Goal: Task Accomplishment & Management: Complete application form

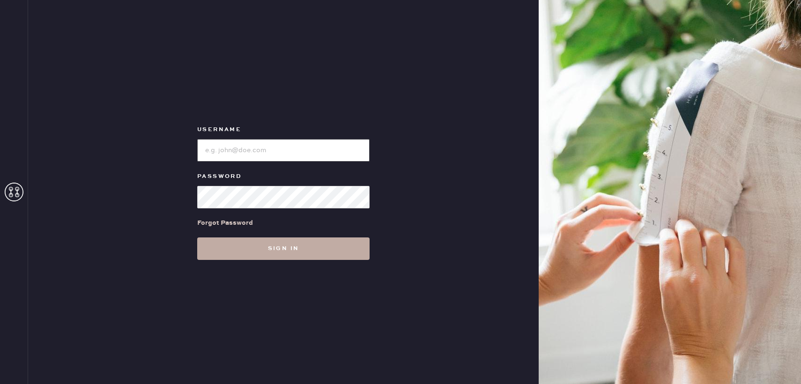
type input "reformationbond"
click at [282, 254] on button "Sign in" at bounding box center [283, 249] width 172 height 22
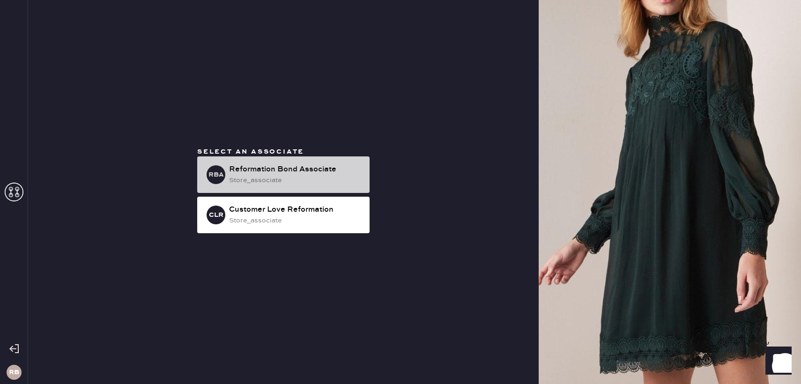
click at [285, 163] on div "RBA Reformation Bond Associate store_associate" at bounding box center [283, 175] width 172 height 37
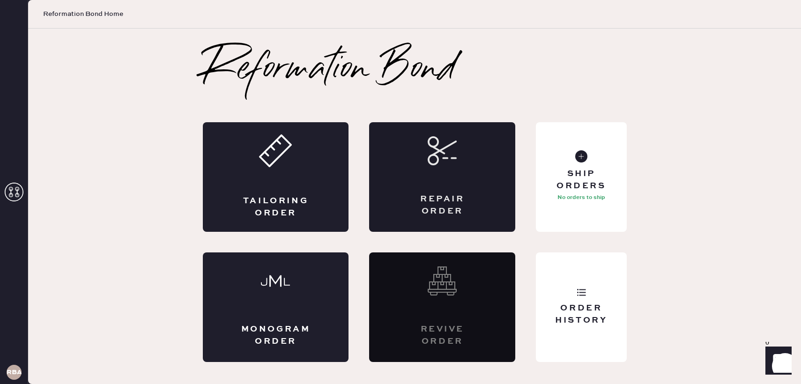
click at [453, 142] on use at bounding box center [442, 150] width 27 height 27
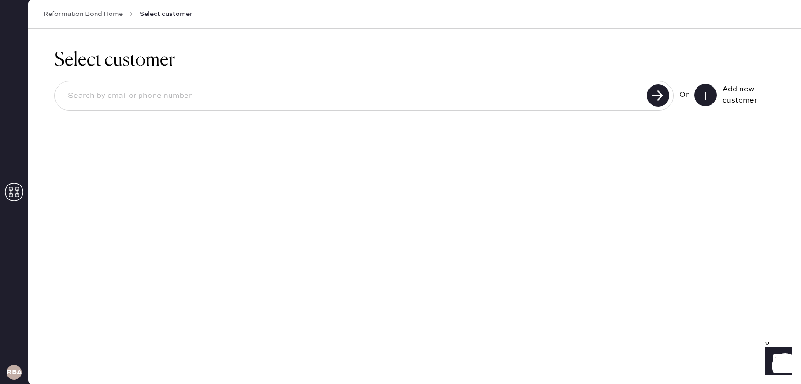
click at [717, 95] on div "Add new customer" at bounding box center [735, 95] width 81 height 22
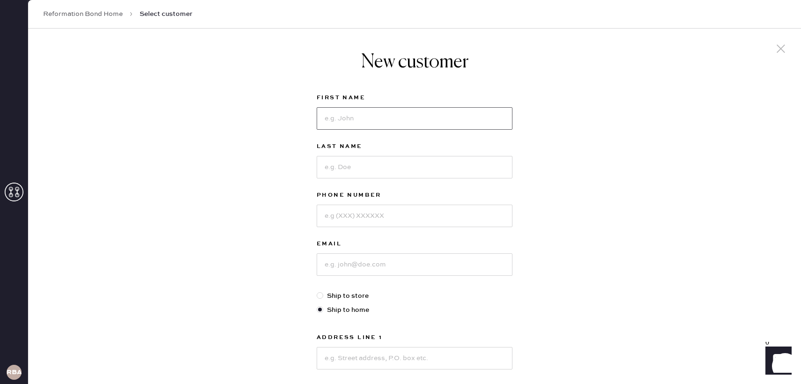
click at [402, 116] on input at bounding box center [415, 118] width 196 height 22
type input "Elle"
type input "Glas"
type input "[PHONE_NUMBER]"
type input "[EMAIL_ADDRESS][DOMAIN_NAME]"
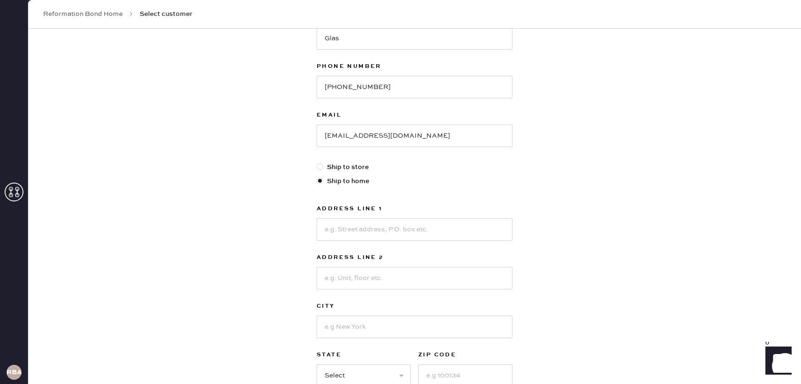
scroll to position [128, 0]
click at [359, 168] on label "Ship to store" at bounding box center [415, 168] width 196 height 10
click at [317, 163] on input "Ship to store" at bounding box center [317, 163] width 0 height 0
radio input "true"
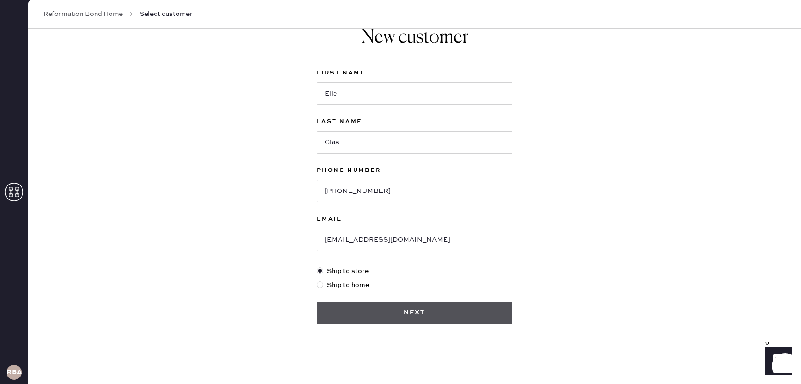
click at [385, 309] on button "Next" at bounding box center [415, 313] width 196 height 22
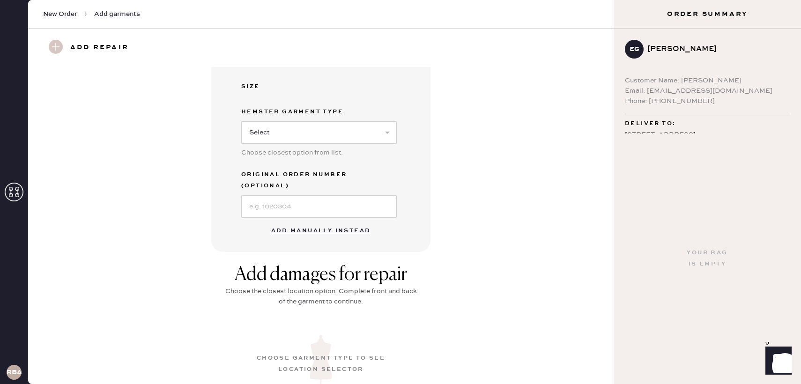
click at [296, 223] on button "Add manually instead" at bounding box center [321, 231] width 111 height 19
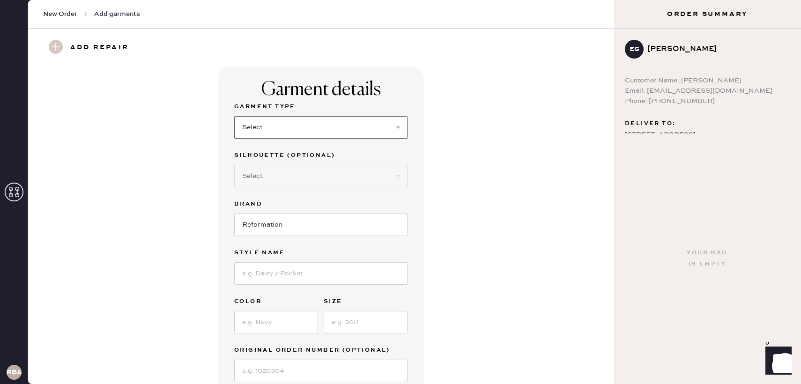
click at [284, 134] on select "Select Basic Skirt Jeans Leggings Pants Shorts Basic Sleeved Dress Basic Sleeve…" at bounding box center [320, 127] width 173 height 22
select select "5"
click at [234, 116] on select "Select Basic Skirt Jeans Leggings Pants Shorts Basic Sleeved Dress Basic Sleeve…" at bounding box center [320, 127] width 173 height 22
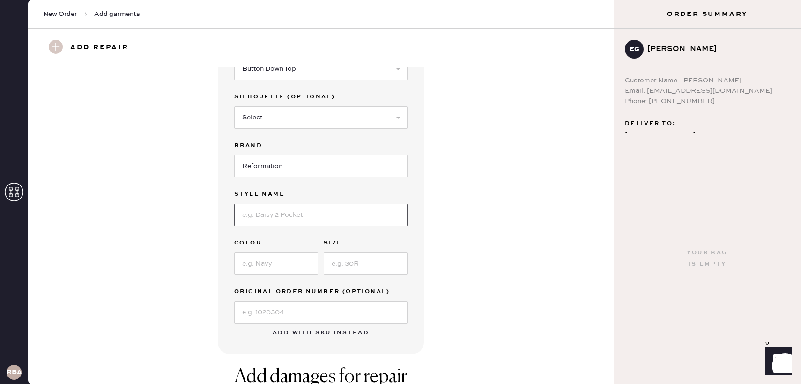
click at [292, 220] on input at bounding box center [320, 215] width 173 height 22
type input "[PERSON_NAME] Top"
type input "Black"
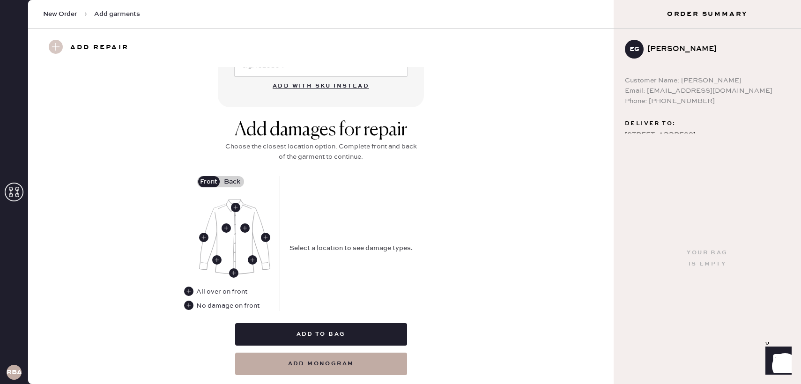
scroll to position [330, 0]
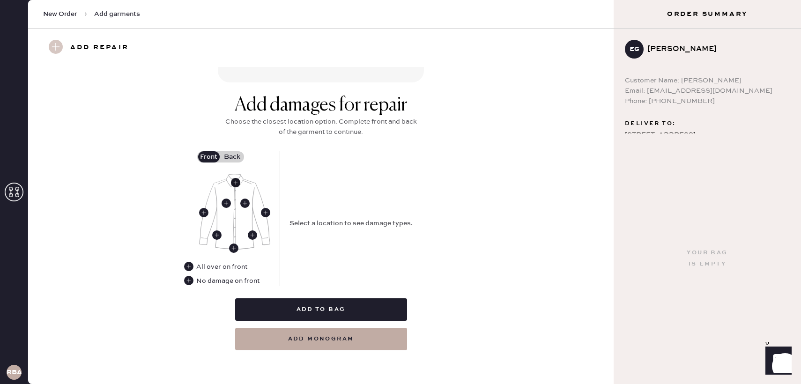
type input "M"
click at [235, 184] on use at bounding box center [235, 182] width 9 height 9
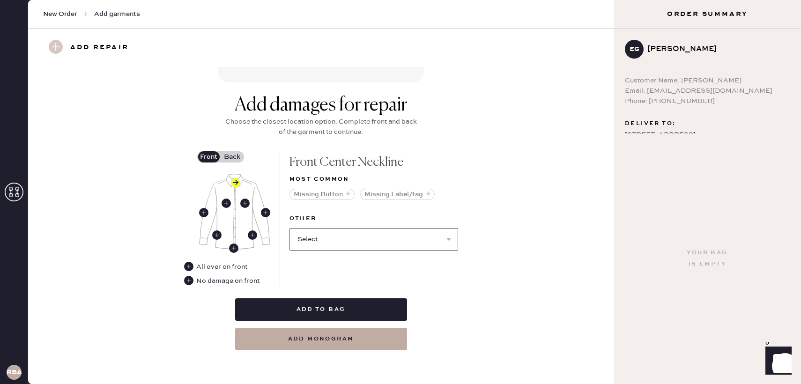
click at [336, 249] on select "Select Broken / Ripped Hem Broken Beads Broken Button Broken Elastic Broken Hoo…" at bounding box center [374, 239] width 169 height 22
select select "1679"
click at [290, 228] on select "Select Broken / Ripped Hem Broken Beads Broken Button Broken Elastic Broken Hoo…" at bounding box center [374, 239] width 169 height 22
select select
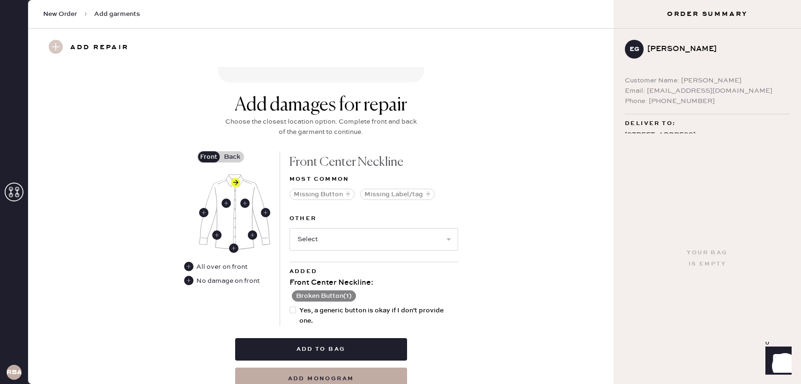
click at [239, 155] on label "Back" at bounding box center [232, 156] width 23 height 11
click at [232, 157] on input "Back" at bounding box center [232, 157] width 0 height 0
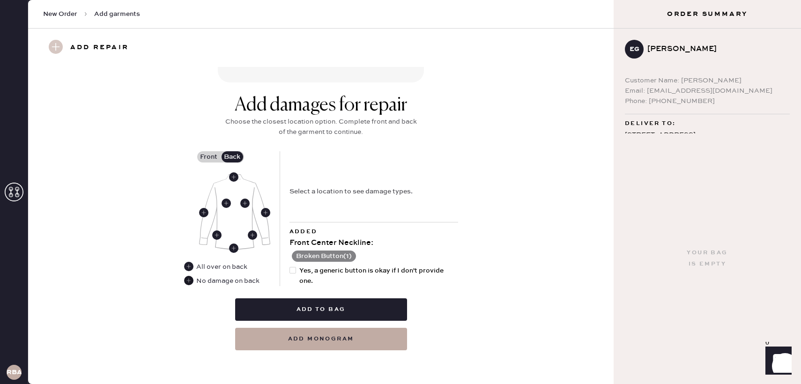
click at [187, 280] on use at bounding box center [188, 280] width 9 height 9
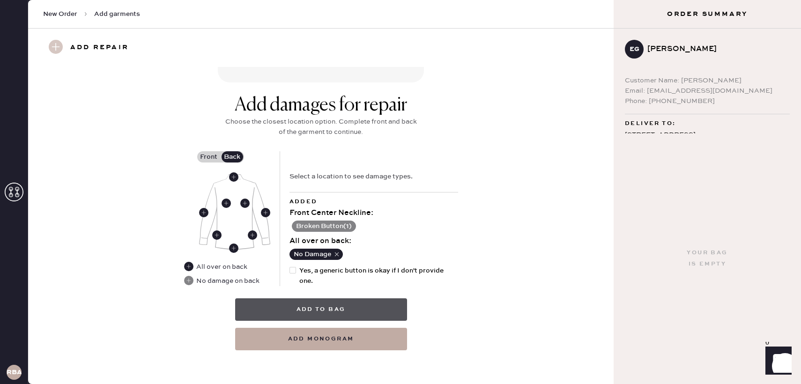
click at [284, 306] on button "Add to bag" at bounding box center [321, 310] width 172 height 22
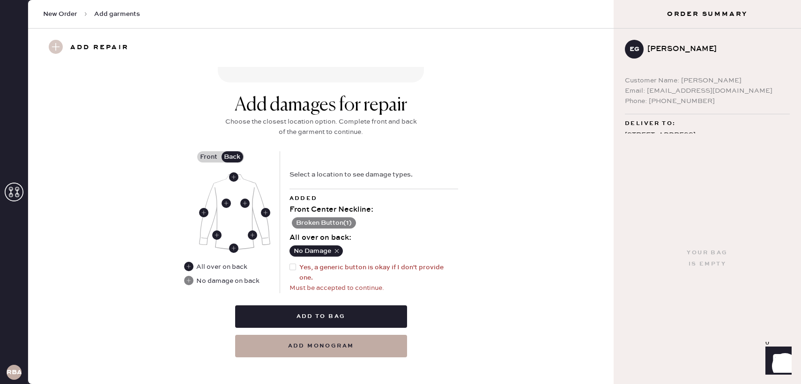
click at [293, 269] on div at bounding box center [293, 267] width 7 height 7
click at [290, 263] on input "Yes, a generic button is okay if I don't provide one." at bounding box center [290, 262] width 0 height 0
checkbox input "true"
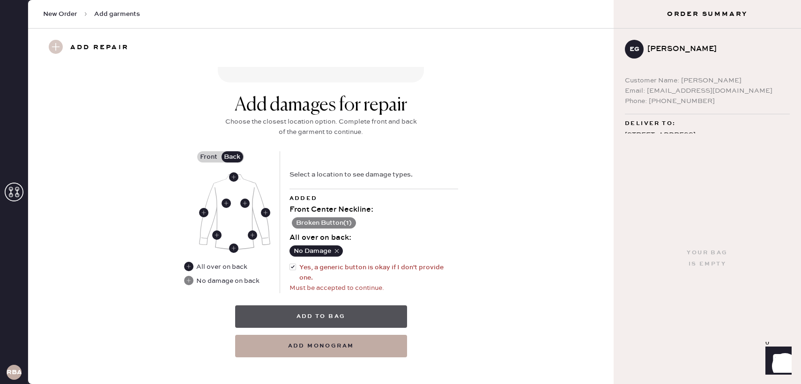
click at [305, 312] on button "Add to bag" at bounding box center [321, 317] width 172 height 22
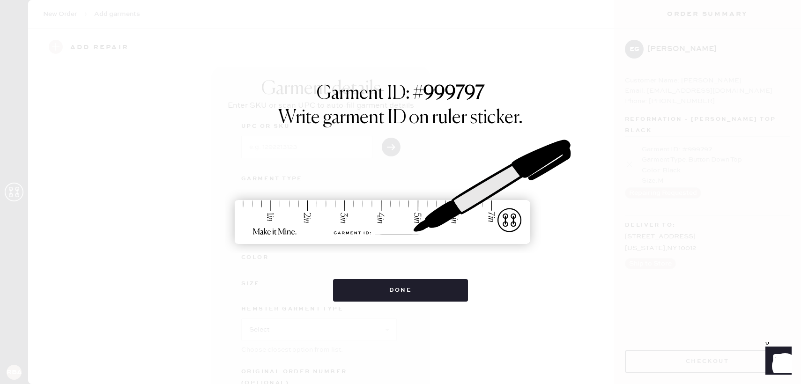
scroll to position [2, 0]
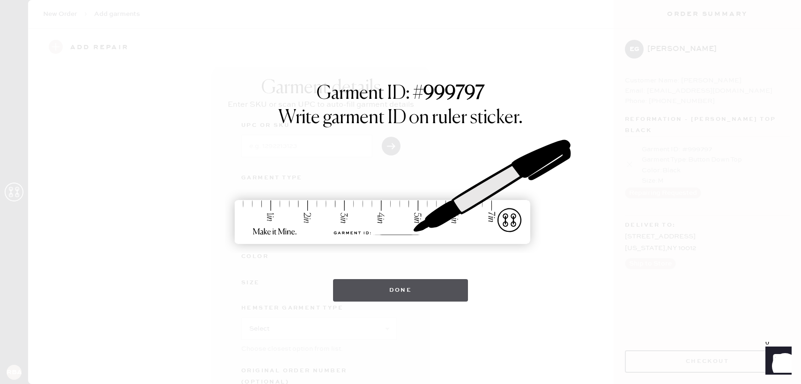
click at [398, 282] on button "Done" at bounding box center [400, 290] width 135 height 22
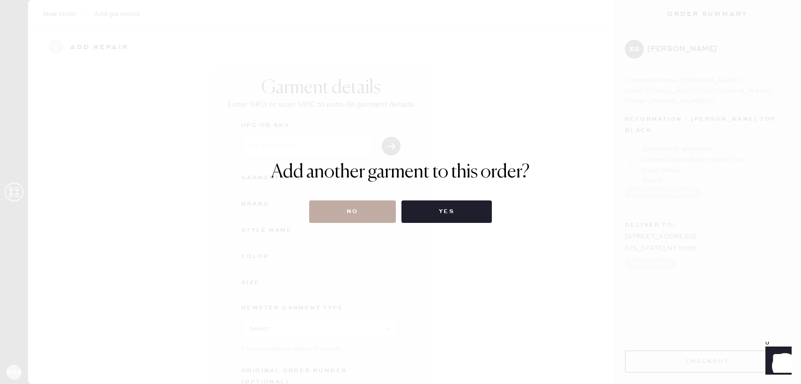
click at [338, 209] on button "No" at bounding box center [352, 212] width 87 height 22
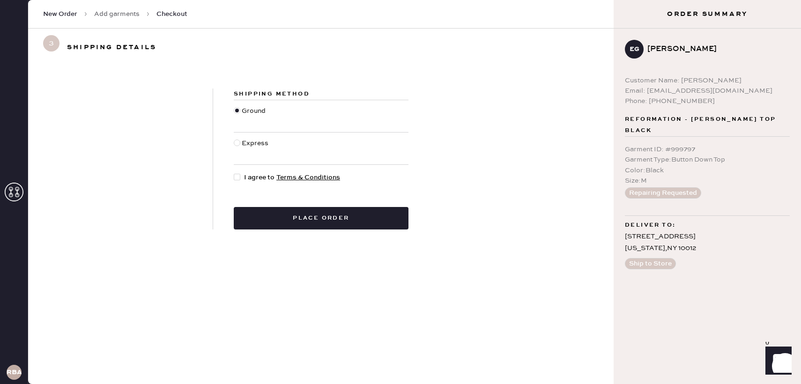
click at [252, 181] on span "I agree to Terms & Conditions" at bounding box center [292, 177] width 96 height 10
click at [234, 173] on input "I agree to Terms & Conditions" at bounding box center [234, 172] width 0 height 0
checkbox input "true"
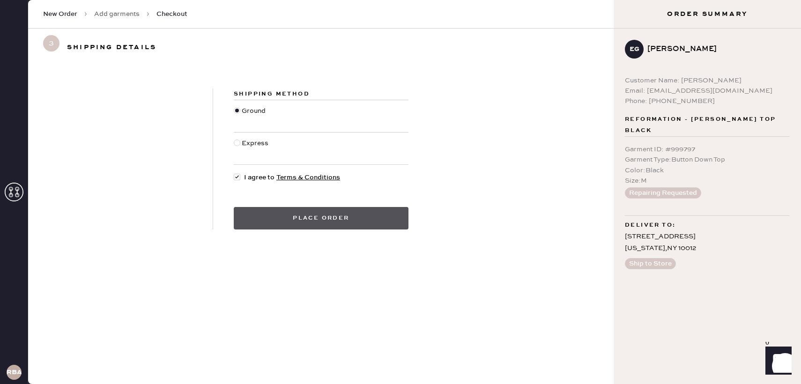
click at [275, 212] on button "Place order" at bounding box center [321, 218] width 175 height 22
